Goal: Transaction & Acquisition: Purchase product/service

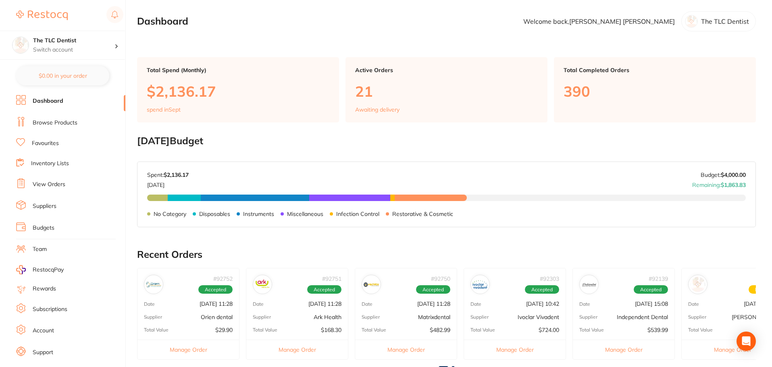
click at [43, 123] on link "Browse Products" at bounding box center [55, 123] width 45 height 8
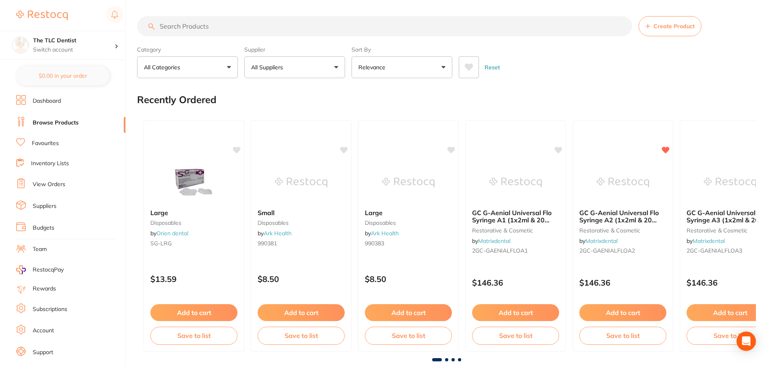
click at [325, 31] on input "search" at bounding box center [384, 26] width 495 height 20
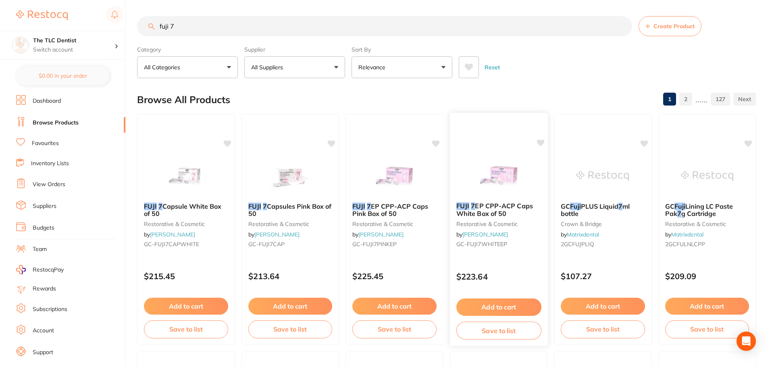
scroll to position [40, 0]
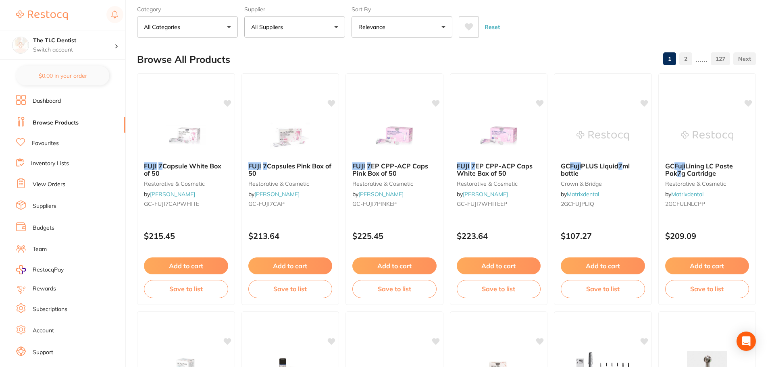
click at [373, 27] on p "Relevance" at bounding box center [374, 27] width 30 height 8
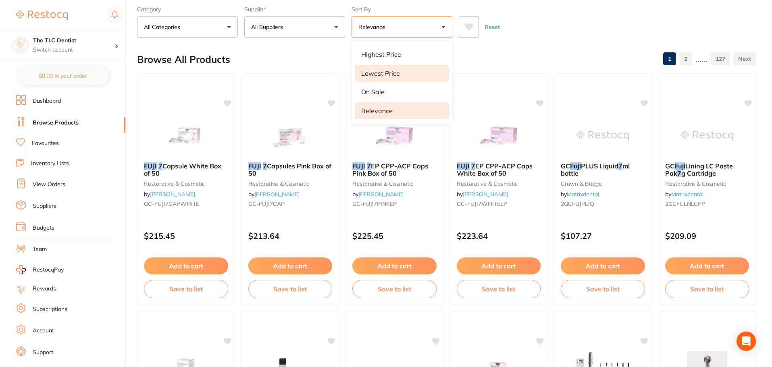
click at [376, 78] on li "Lowest Price" at bounding box center [402, 73] width 94 height 17
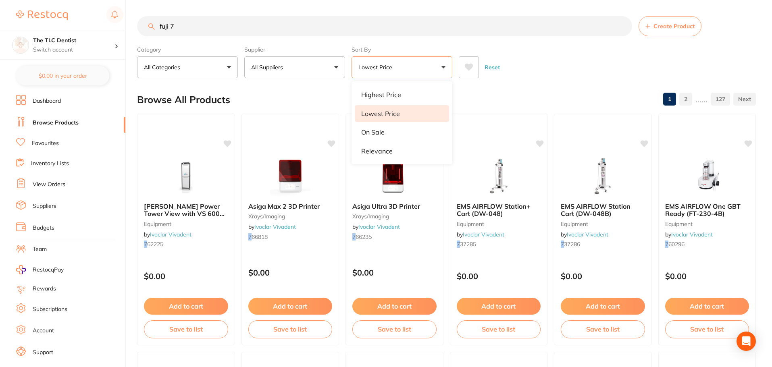
click at [303, 25] on input "fuji 7" at bounding box center [384, 26] width 495 height 20
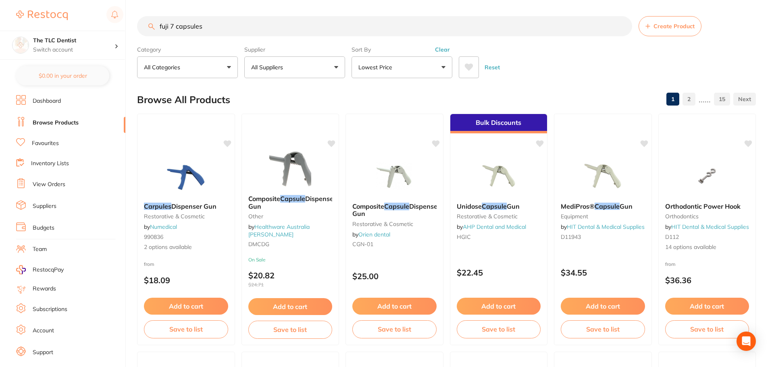
click at [175, 23] on input "fuji 7 capsules" at bounding box center [384, 26] width 495 height 20
click at [187, 27] on input "fuji 7 capsules" at bounding box center [384, 26] width 495 height 20
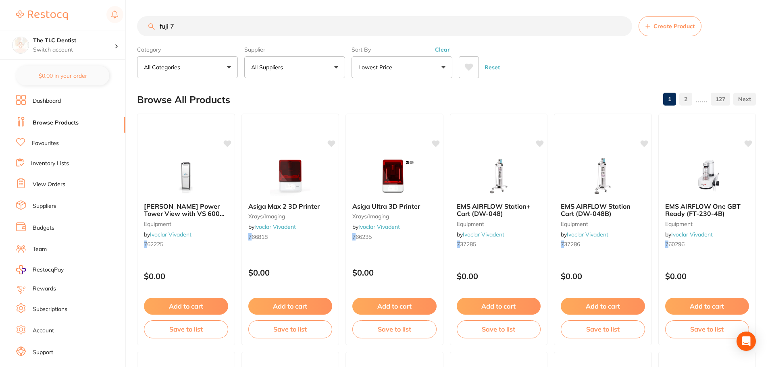
type input "fuji 7"
click at [378, 63] on p "Lowest Price" at bounding box center [377, 67] width 37 height 8
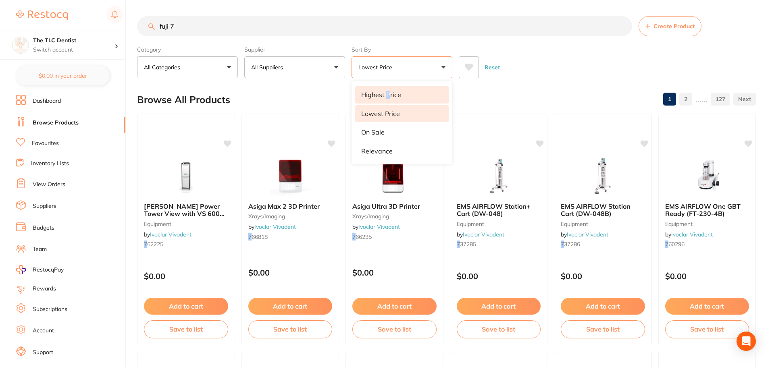
click at [388, 96] on p "Highest Price" at bounding box center [381, 94] width 40 height 7
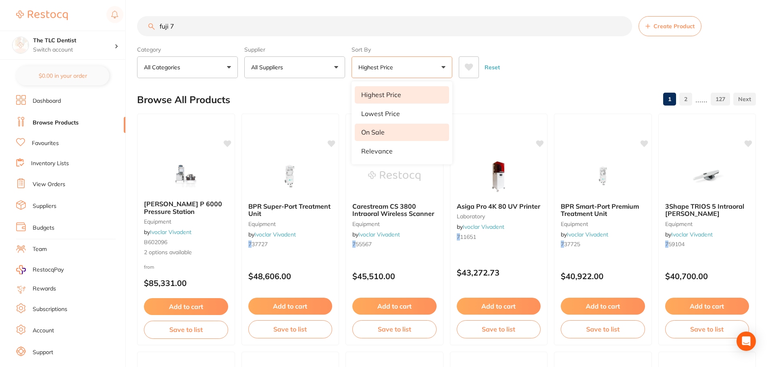
click at [383, 126] on li "On Sale" at bounding box center [402, 132] width 94 height 17
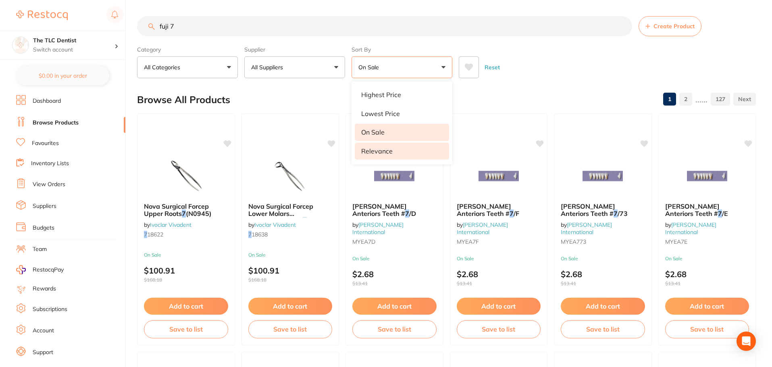
click at [387, 148] on p "Relevance" at bounding box center [376, 151] width 31 height 7
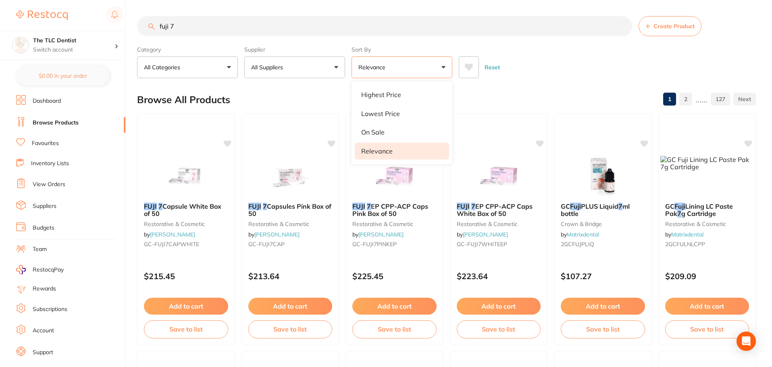
click at [538, 65] on div "Reset" at bounding box center [604, 64] width 291 height 28
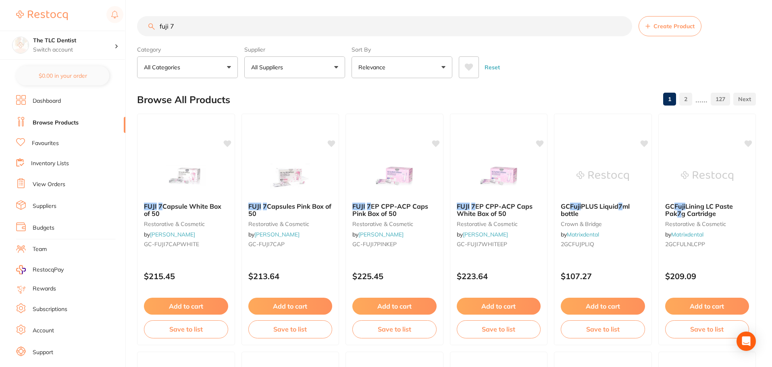
drag, startPoint x: 173, startPoint y: 164, endPoint x: 196, endPoint y: 16, distance: 150.3
click at [173, 164] on img at bounding box center [186, 176] width 52 height 40
